Goal: Check status: Check status

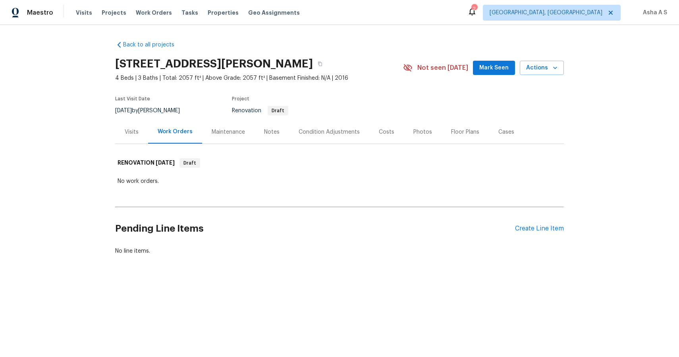
click at [133, 137] on div "Visits" at bounding box center [131, 131] width 33 height 23
